Goal: Task Accomplishment & Management: Use online tool/utility

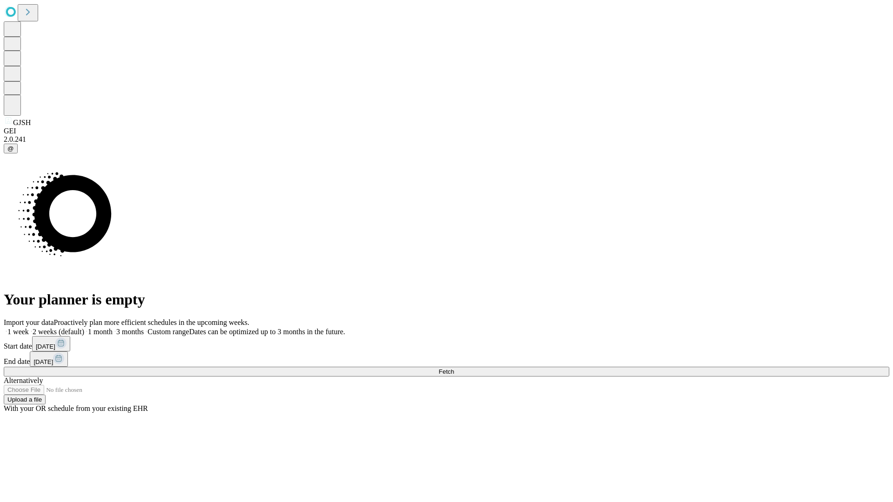
click at [454, 368] on span "Fetch" at bounding box center [446, 371] width 15 height 7
